Goal: Information Seeking & Learning: Learn about a topic

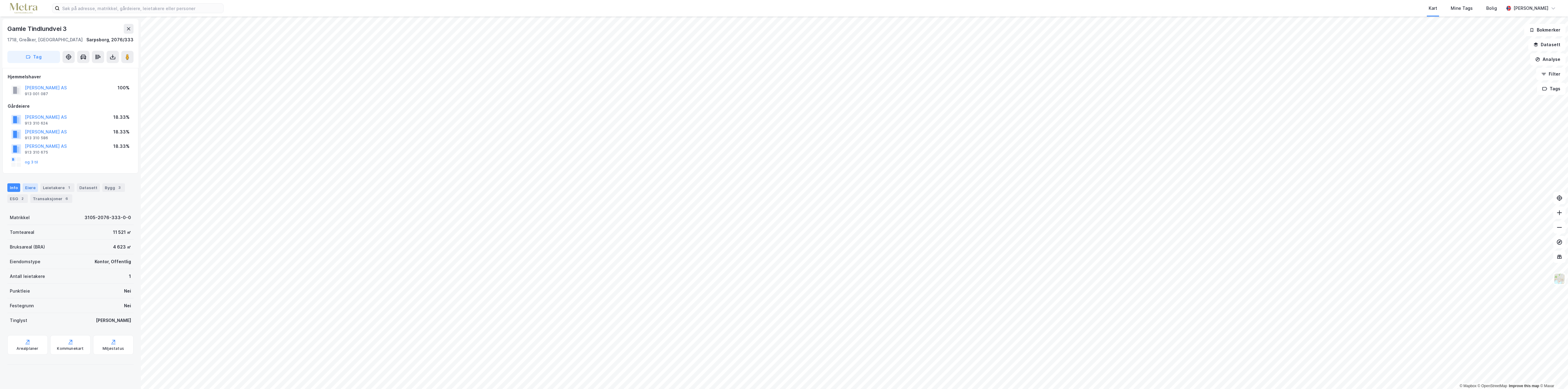
click at [25, 188] on div "Eiere" at bounding box center [30, 187] width 15 height 9
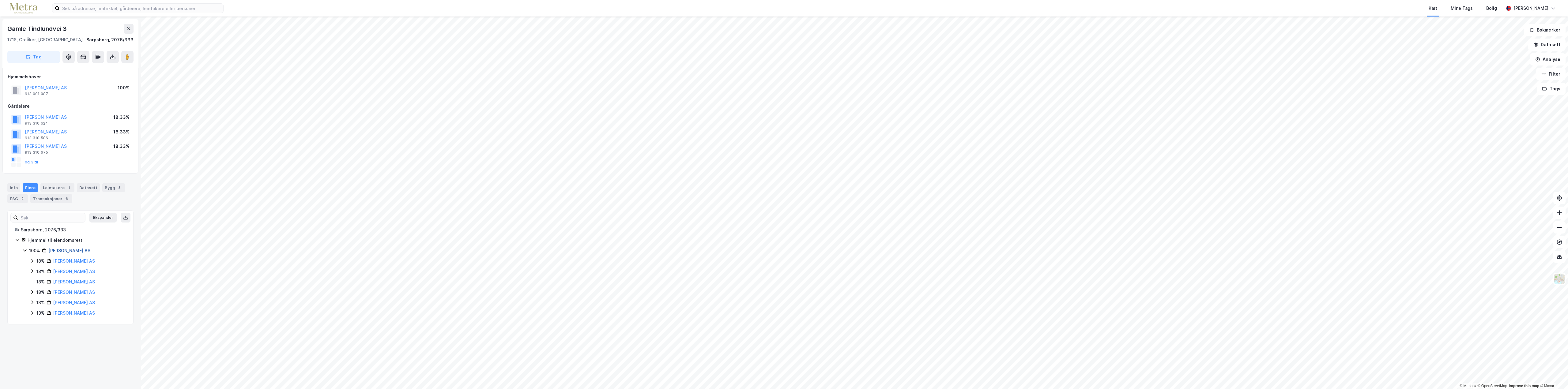
click at [59, 250] on link "[PERSON_NAME] AS" at bounding box center [69, 251] width 42 height 5
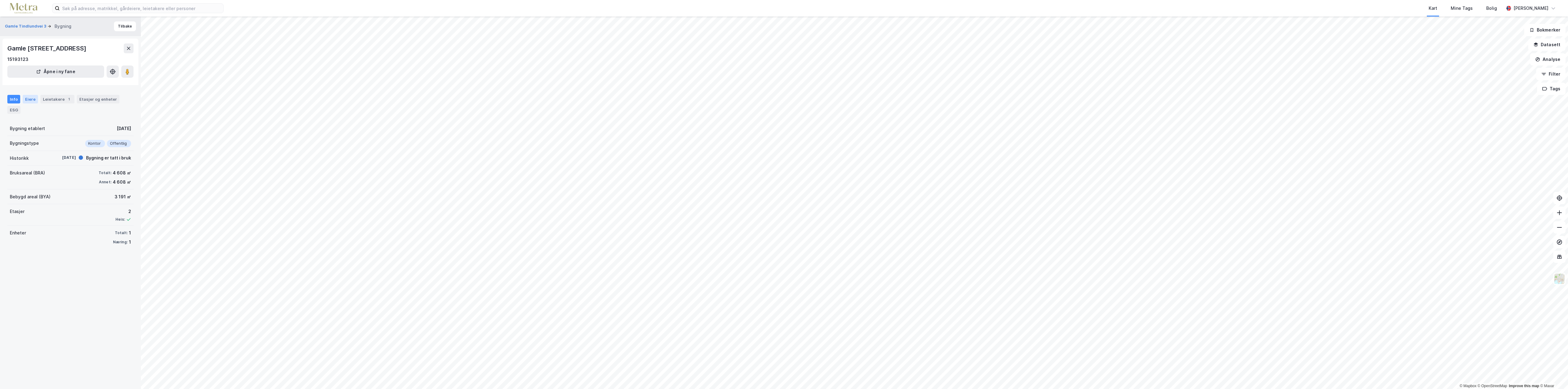
click at [26, 99] on div "Eiere" at bounding box center [30, 99] width 15 height 9
click at [13, 99] on div "Info" at bounding box center [13, 99] width 13 height 9
click at [86, 100] on div "Etasjer og enheter" at bounding box center [98, 99] width 38 height 5
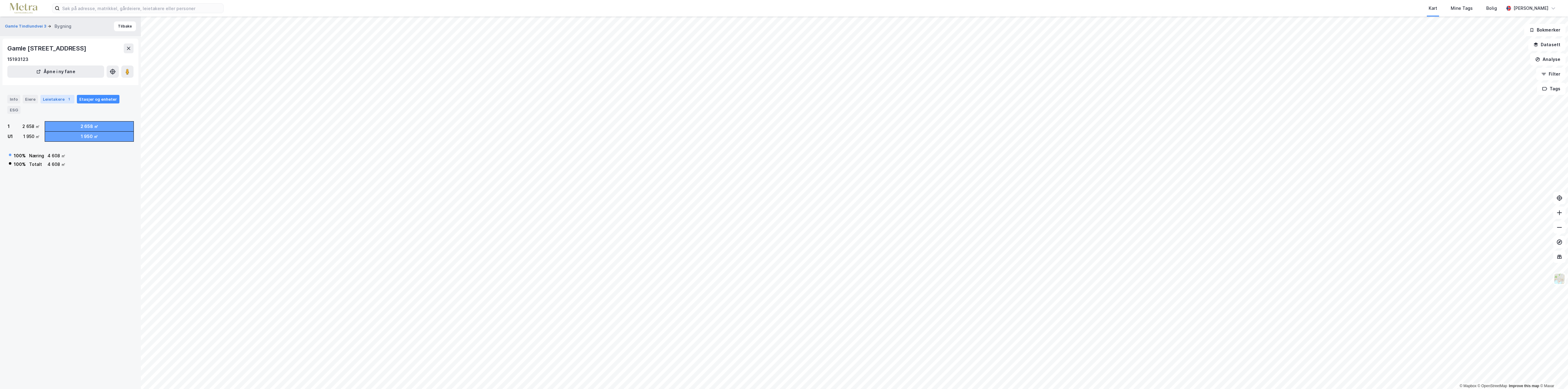
click at [46, 101] on div "Leietakere 1" at bounding box center [57, 99] width 34 height 9
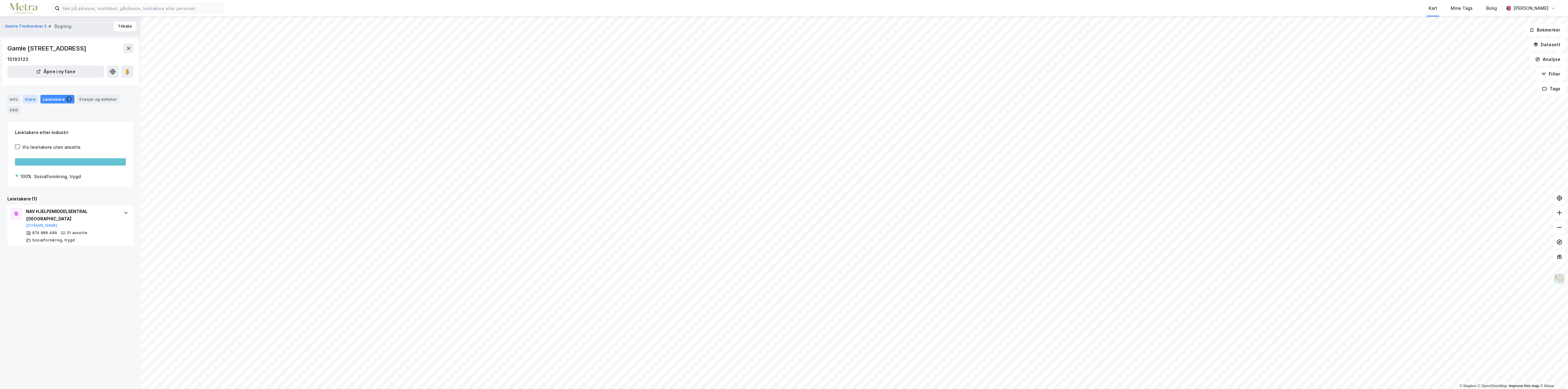
click at [26, 100] on div "Eiere" at bounding box center [30, 99] width 15 height 9
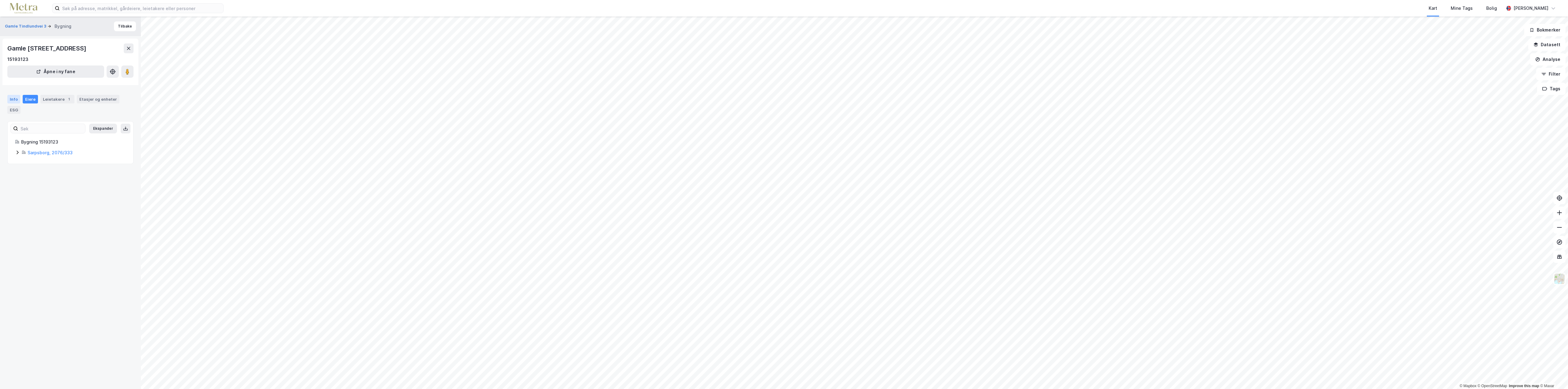
click at [14, 96] on div "Info" at bounding box center [13, 99] width 13 height 9
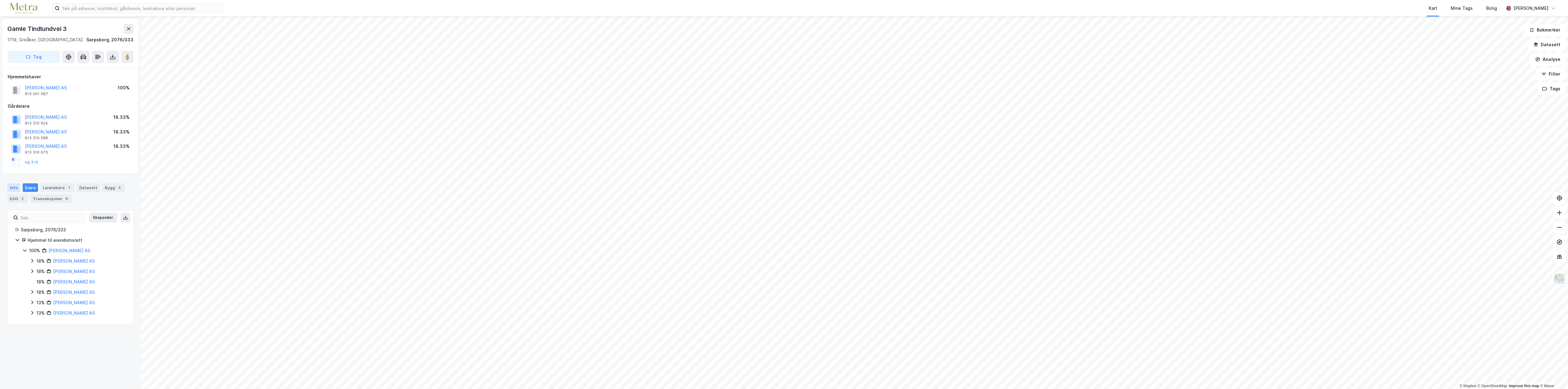
click at [10, 189] on div "Info" at bounding box center [13, 187] width 13 height 9
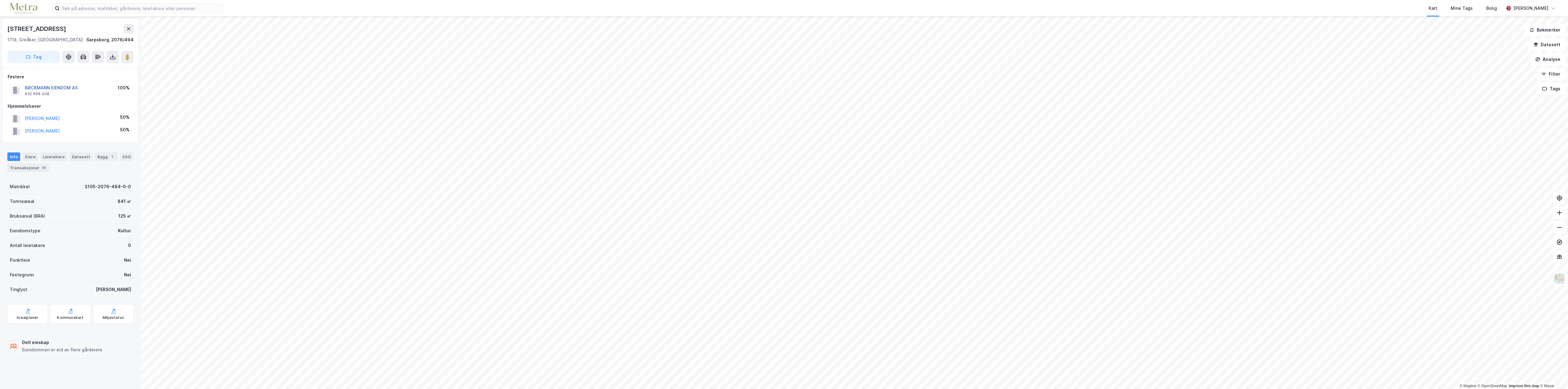
click at [0, 0] on button "BØCKMANN EIENDOM AS" at bounding box center [0, 0] width 0 height 0
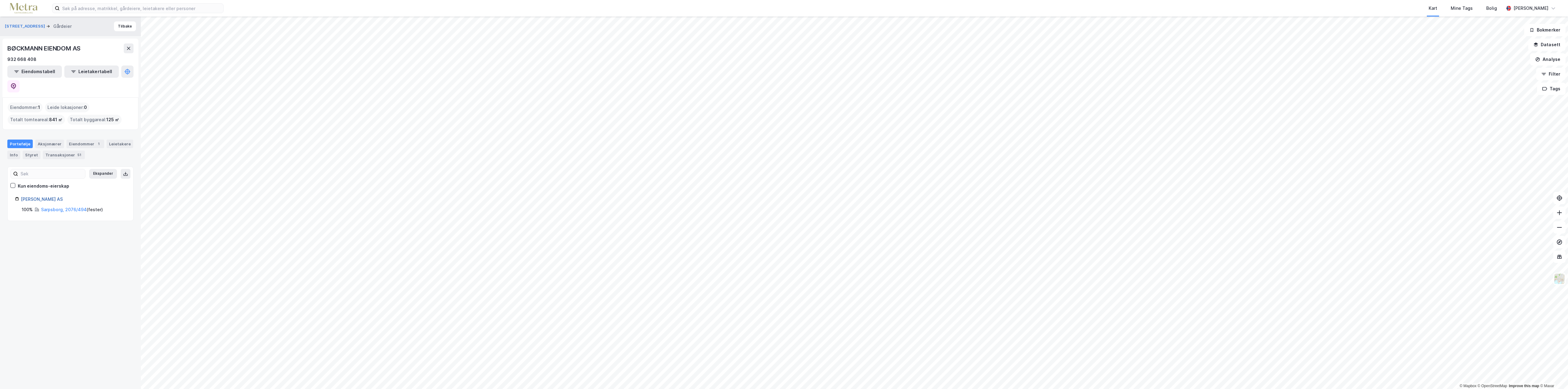
click at [41, 197] on link "[PERSON_NAME] AS" at bounding box center [41, 199] width 42 height 5
click at [38, 197] on link "[PERSON_NAME] AS" at bounding box center [41, 199] width 42 height 5
click at [32, 197] on link "[PERSON_NAME] AS" at bounding box center [41, 199] width 42 height 5
click at [83, 139] on div "Portefølje Aksjonærer Eiendommer 1 Leietakere Info Styret Transaksjoner 51" at bounding box center [70, 149] width 126 height 19
click at [83, 139] on div "Eiendommer 1" at bounding box center [85, 144] width 38 height 9
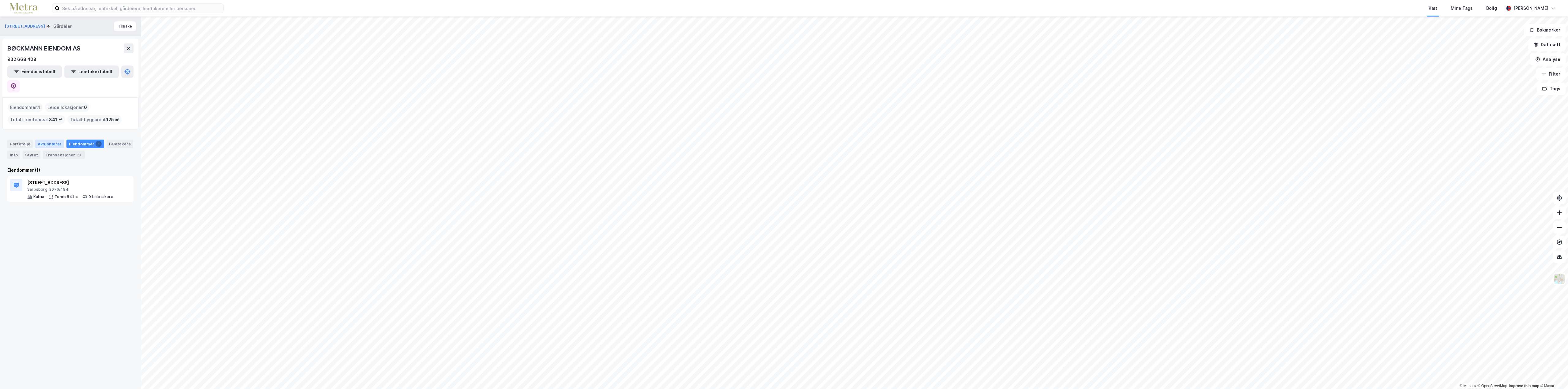
click at [49, 139] on div "Aksjonærer" at bounding box center [49, 144] width 29 height 9
click at [33, 203] on div "[PERSON_NAME] AS" at bounding box center [73, 207] width 105 height 7
